Goal: Use online tool/utility: Utilize a website feature to perform a specific function

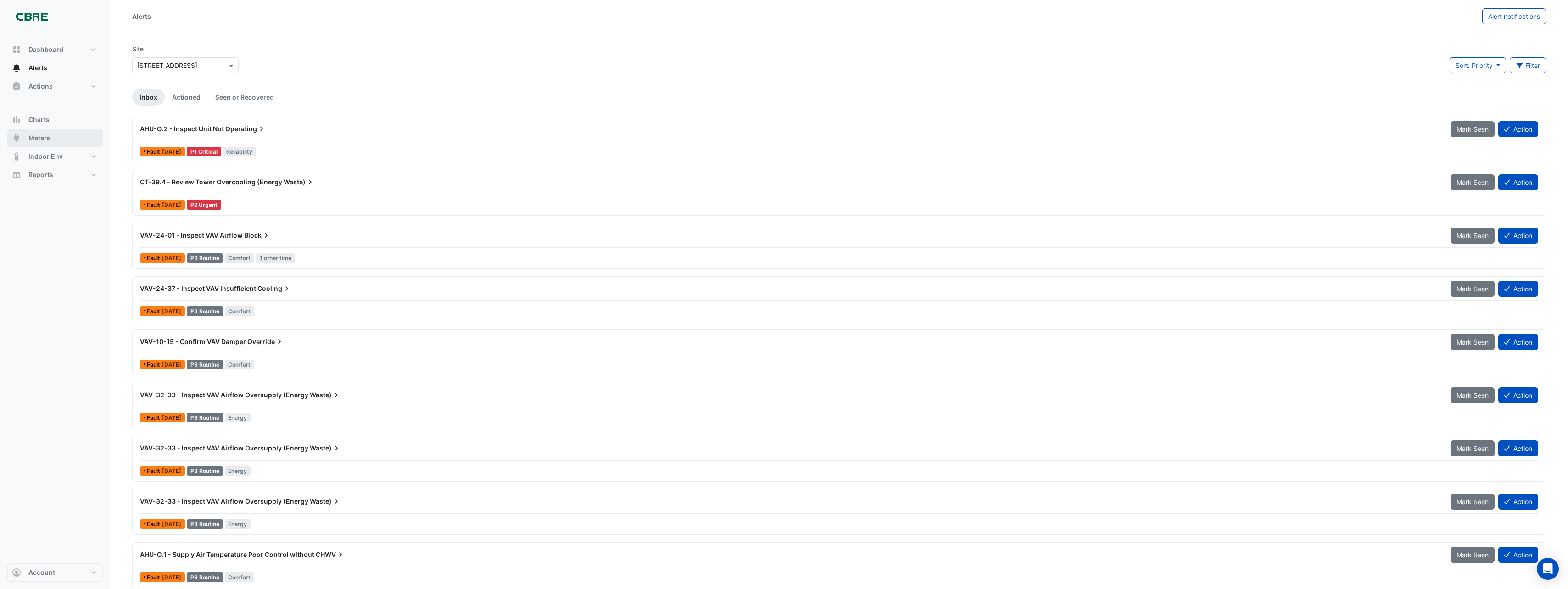
click at [33, 135] on span "Meters" at bounding box center [40, 138] width 22 height 9
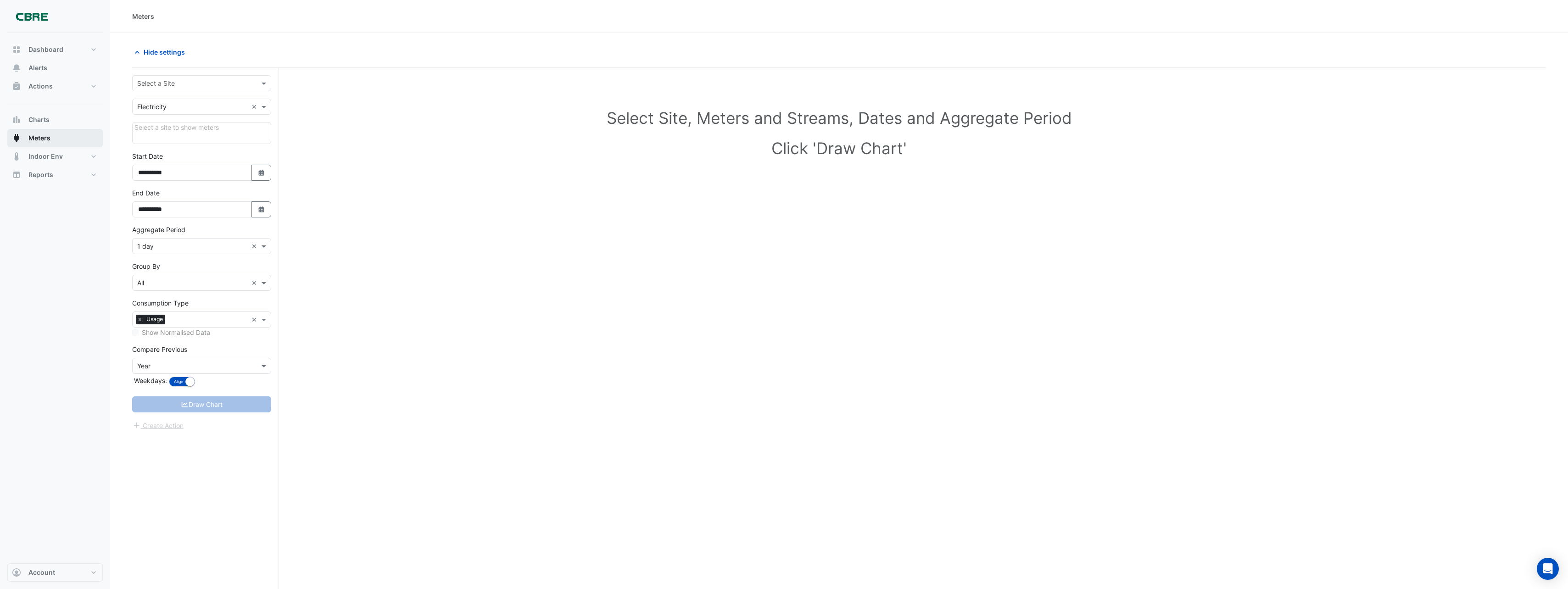
click at [82, 139] on button "Meters" at bounding box center [55, 138] width 96 height 18
click at [223, 83] on input "text" at bounding box center [192, 84] width 111 height 10
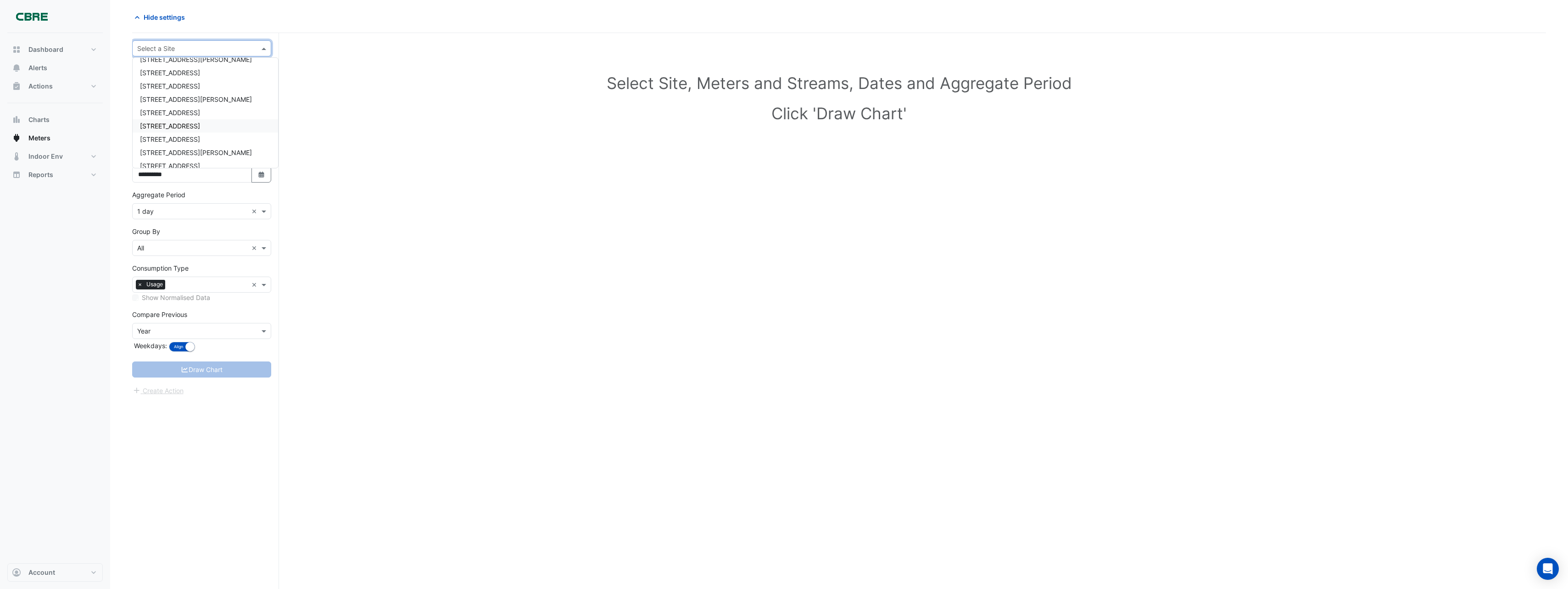
scroll to position [46, 0]
click at [197, 99] on div "[STREET_ADDRESS]" at bounding box center [205, 102] width 145 height 13
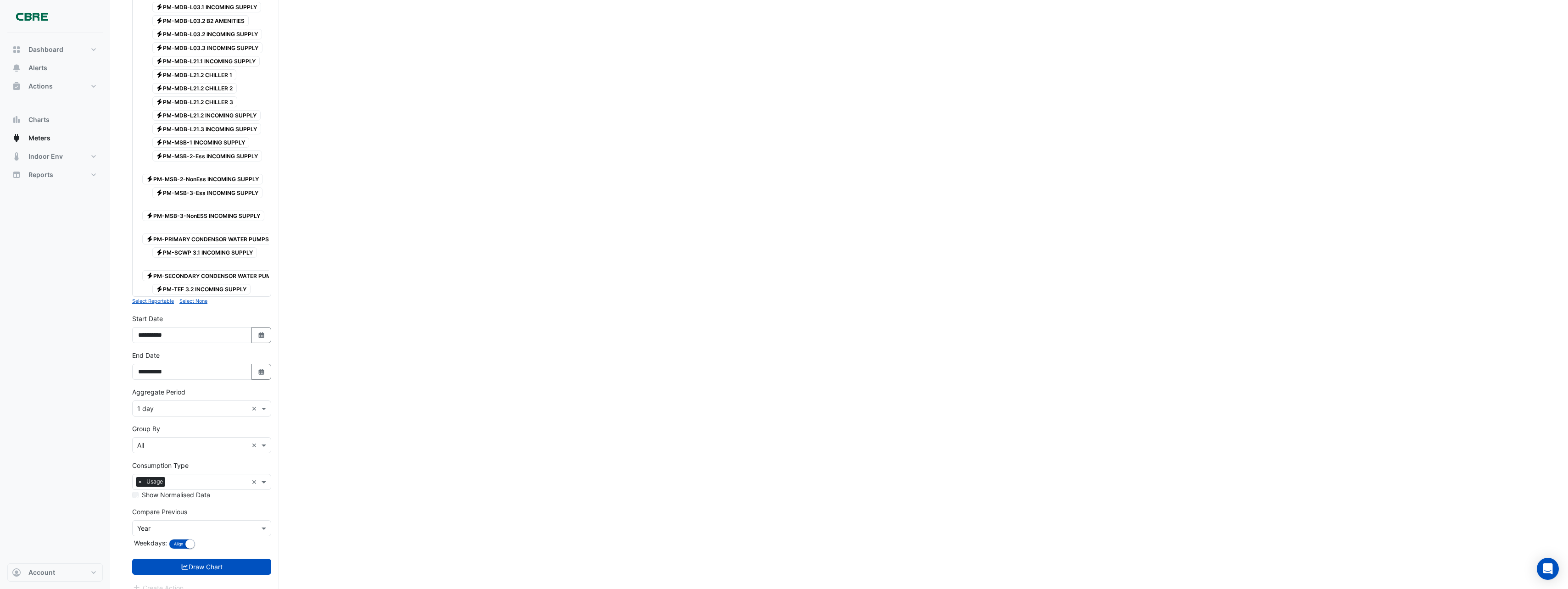
scroll to position [363, 0]
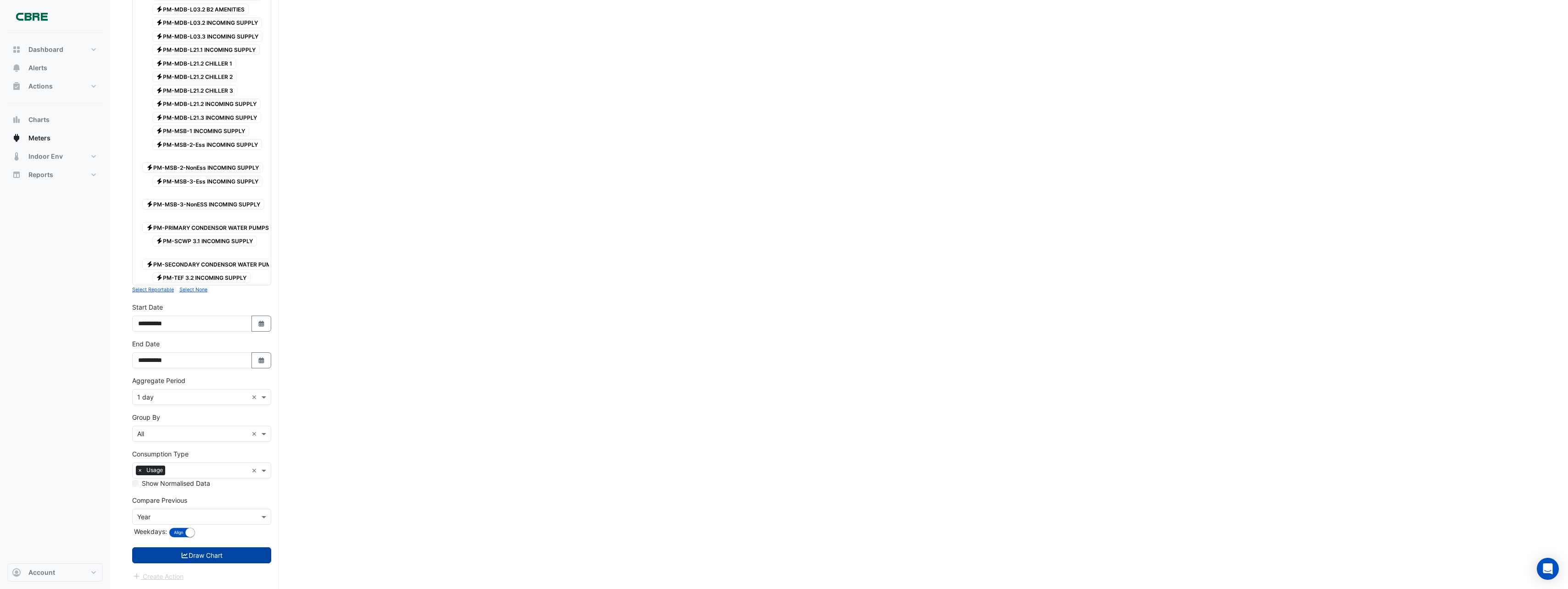
click at [214, 553] on button "Draw Chart" at bounding box center [201, 555] width 139 height 16
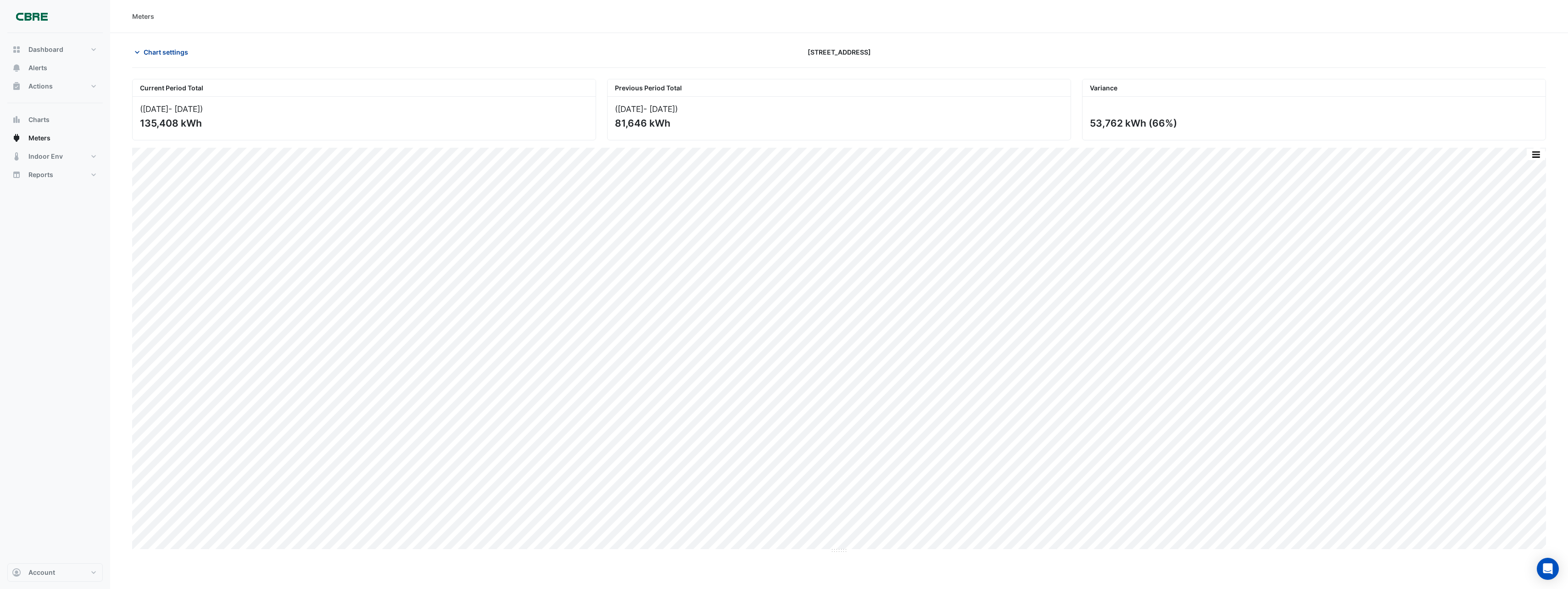
click at [187, 55] on span "Chart settings" at bounding box center [166, 52] width 44 height 10
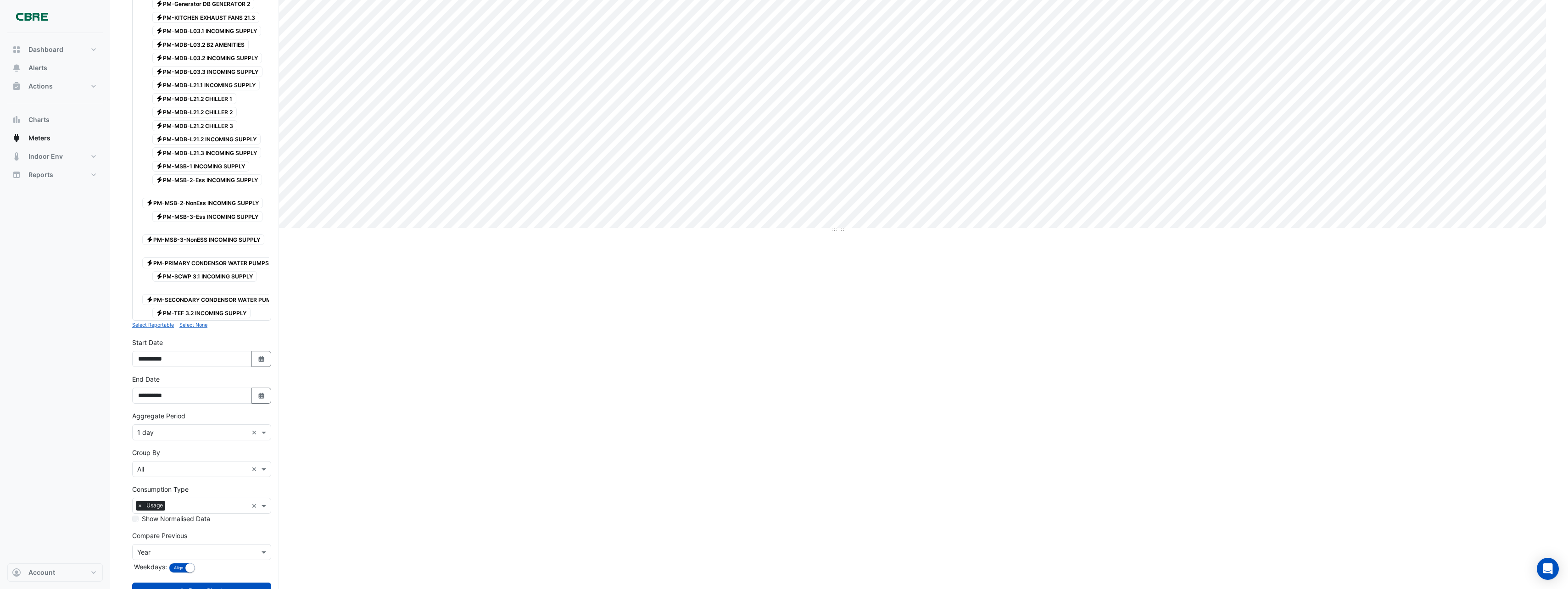
scroll to position [363, 0]
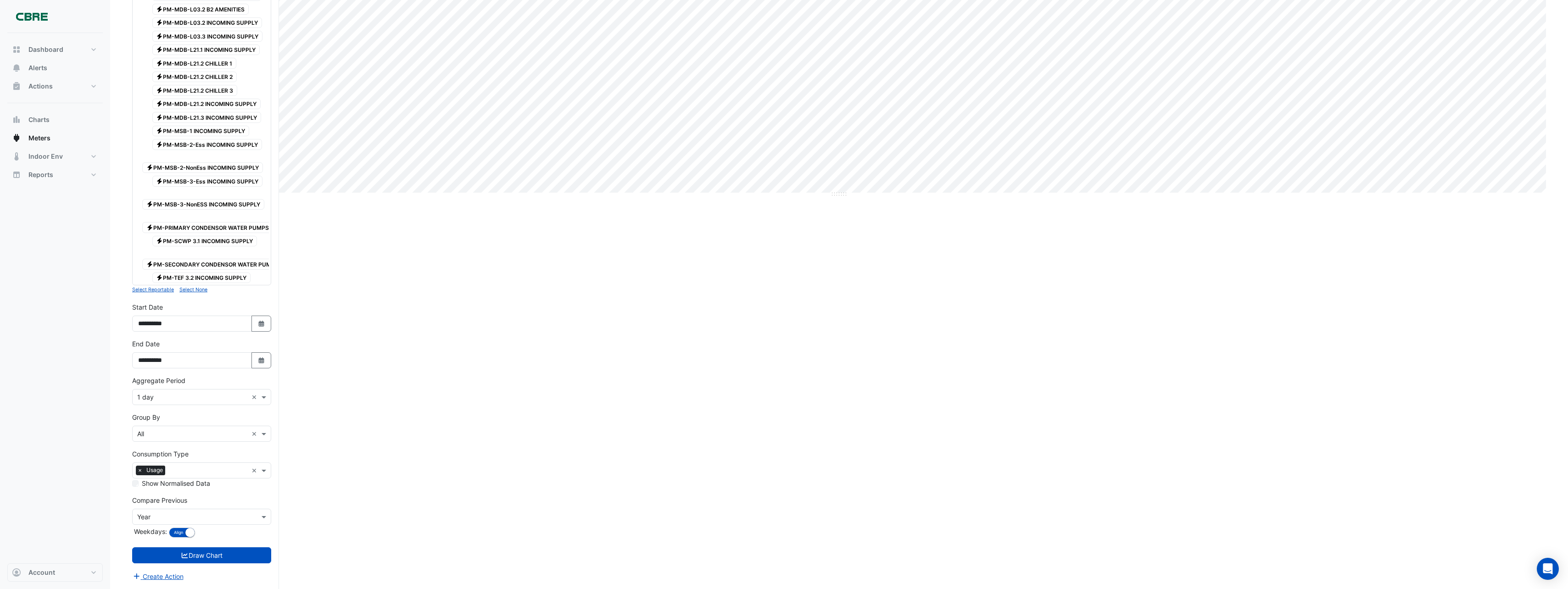
click at [156, 526] on label "Weekdays:" at bounding box center [149, 531] width 35 height 10
click at [160, 520] on input "text" at bounding box center [192, 517] width 111 height 10
click at [165, 470] on div "Month" at bounding box center [201, 477] width 138 height 13
click at [166, 543] on form "× [STREET_ADDRESS] × × Electricity × Expand All Collapse All Reportable Electri…" at bounding box center [201, 150] width 139 height 863
click at [165, 556] on button "Draw Chart" at bounding box center [201, 555] width 139 height 16
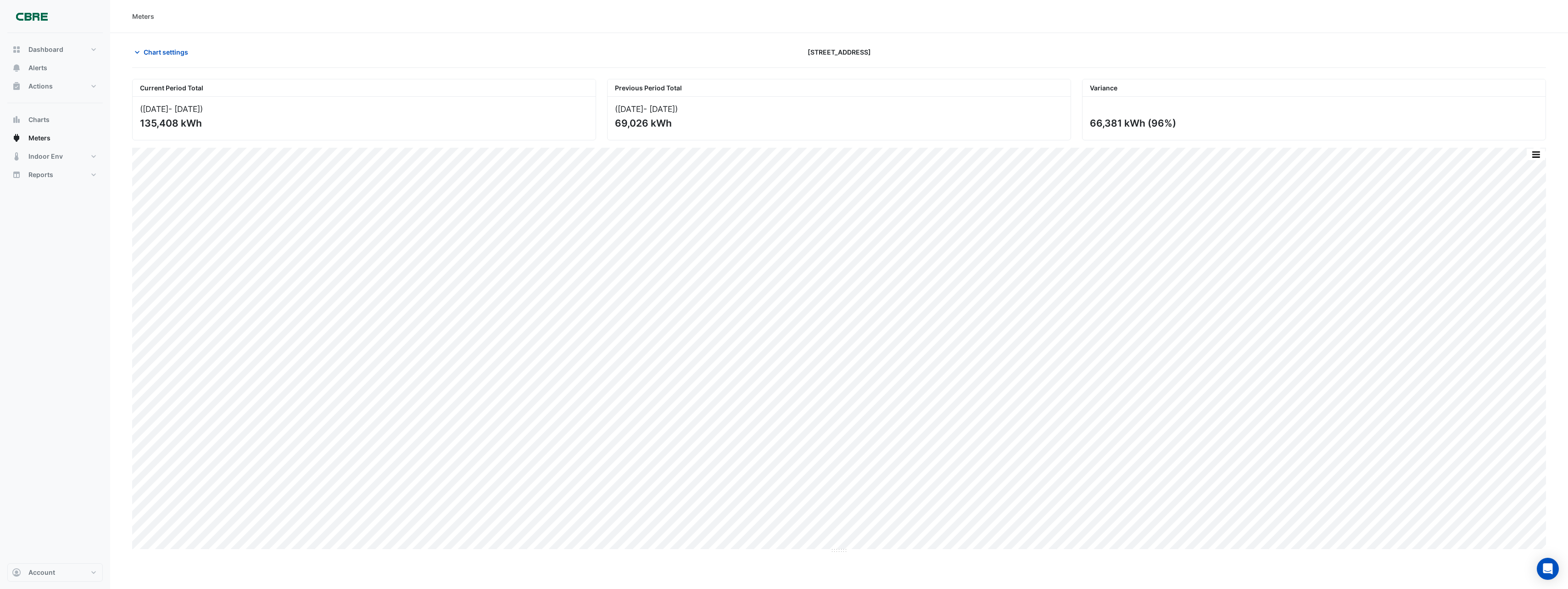
click at [141, 123] on div "135,408 kWh" at bounding box center [363, 123] width 447 height 12
copy div "135,408"
